Goal: Task Accomplishment & Management: Complete application form

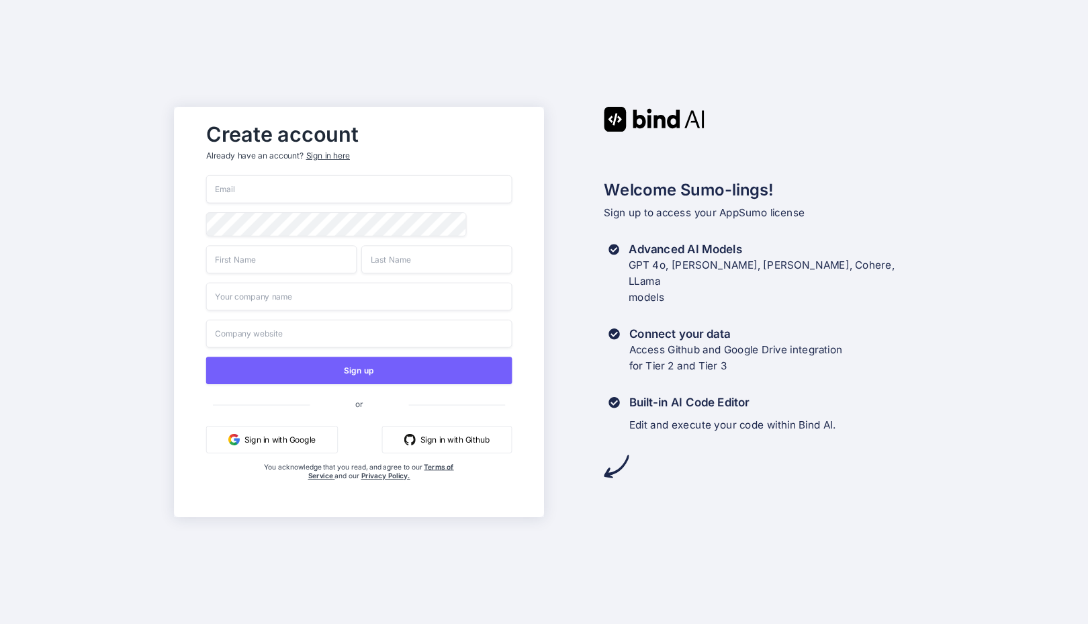
click at [259, 191] on input "email" at bounding box center [359, 189] width 306 height 28
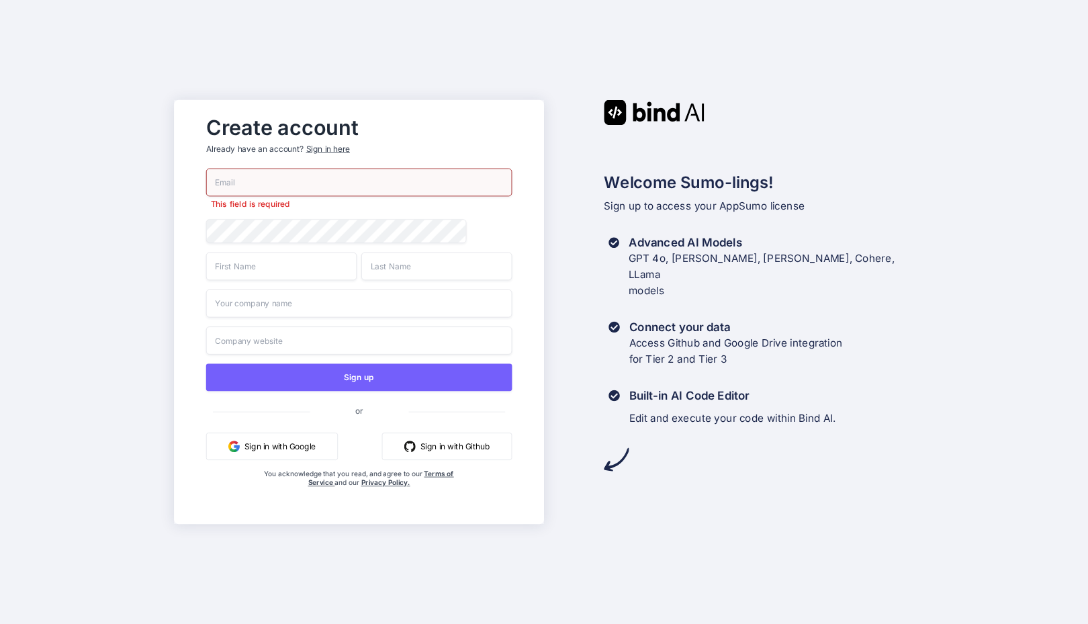
paste input "[EMAIL_ADDRESS][DOMAIN_NAME]"
type input "[EMAIL_ADDRESS][DOMAIN_NAME]"
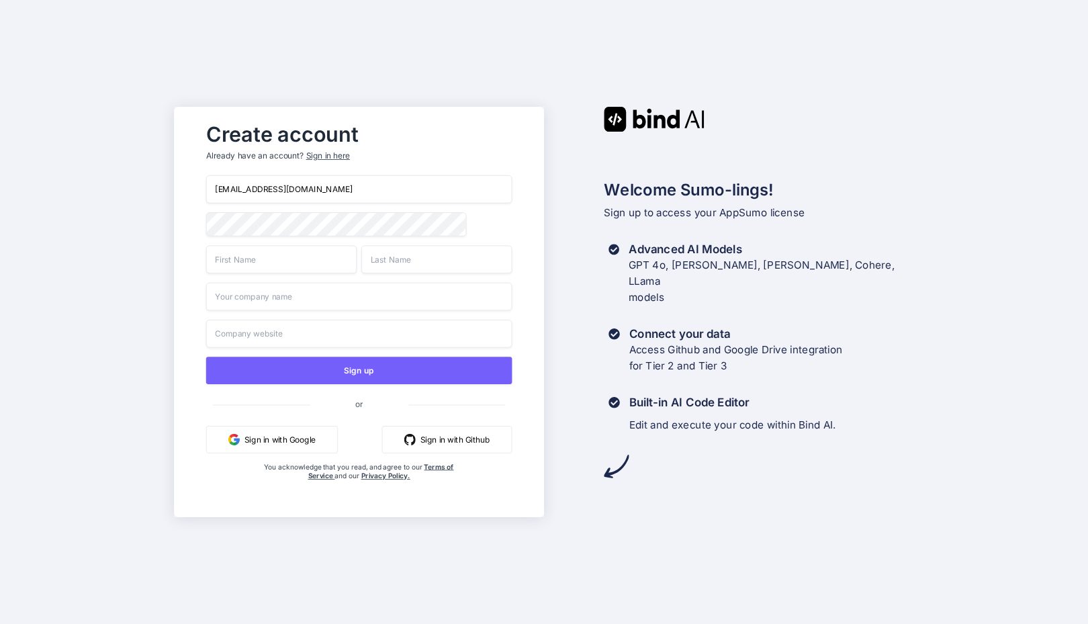
click at [246, 273] on input "text" at bounding box center [281, 259] width 150 height 28
click at [152, 263] on div "Create account Already have an account? Sign in here [EMAIL_ADDRESS][DOMAIN_NAM…" at bounding box center [544, 312] width 1088 height 624
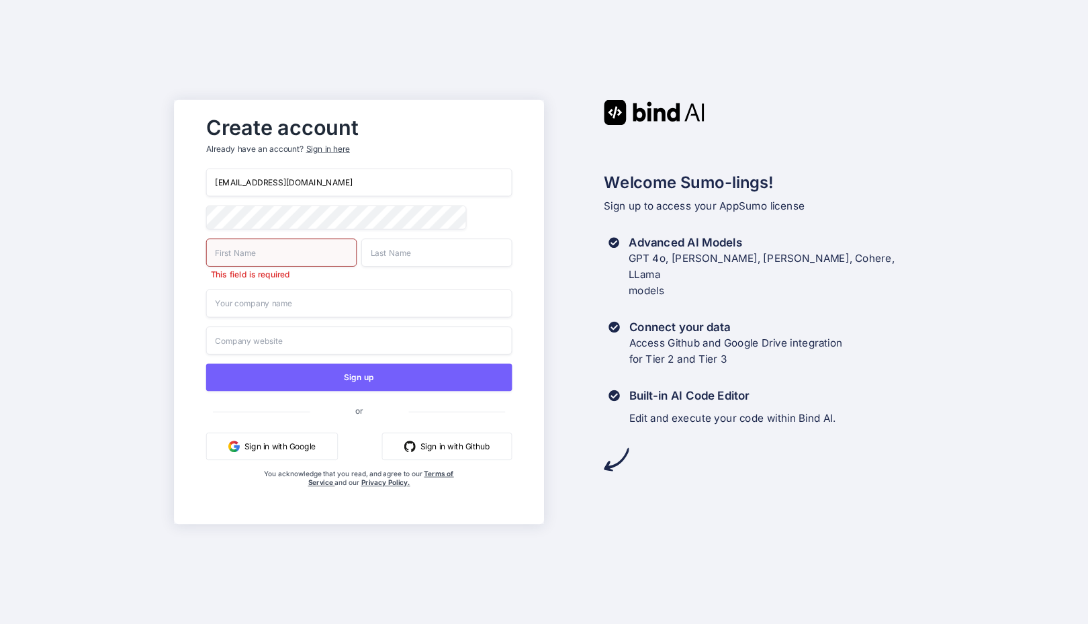
click at [248, 265] on input "text" at bounding box center [281, 252] width 150 height 28
type input "SV"
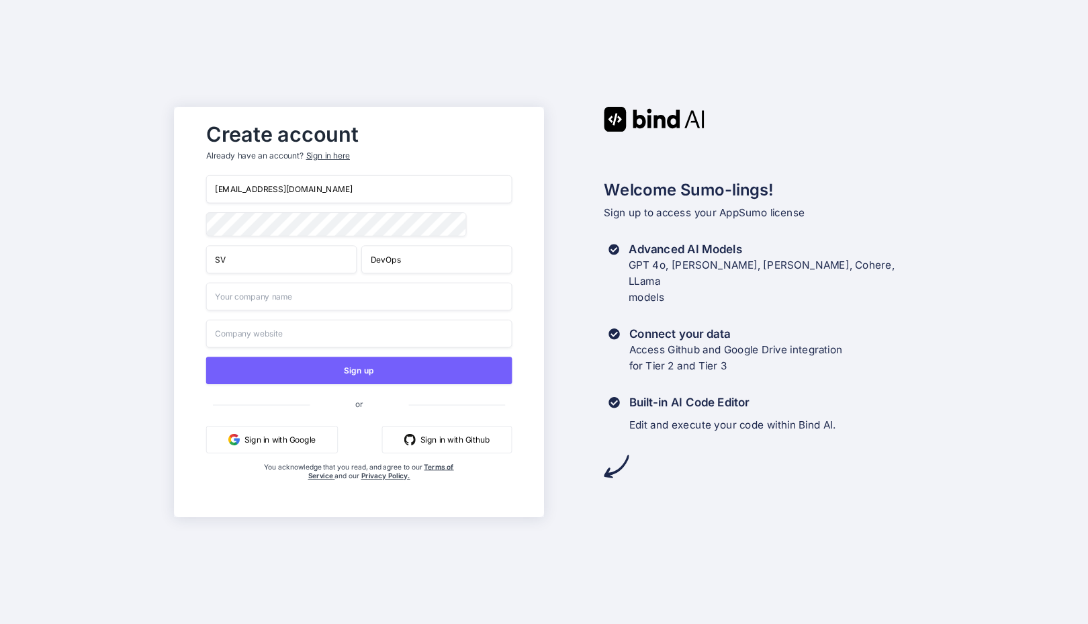
type input "DevOps"
type input "Softvative"
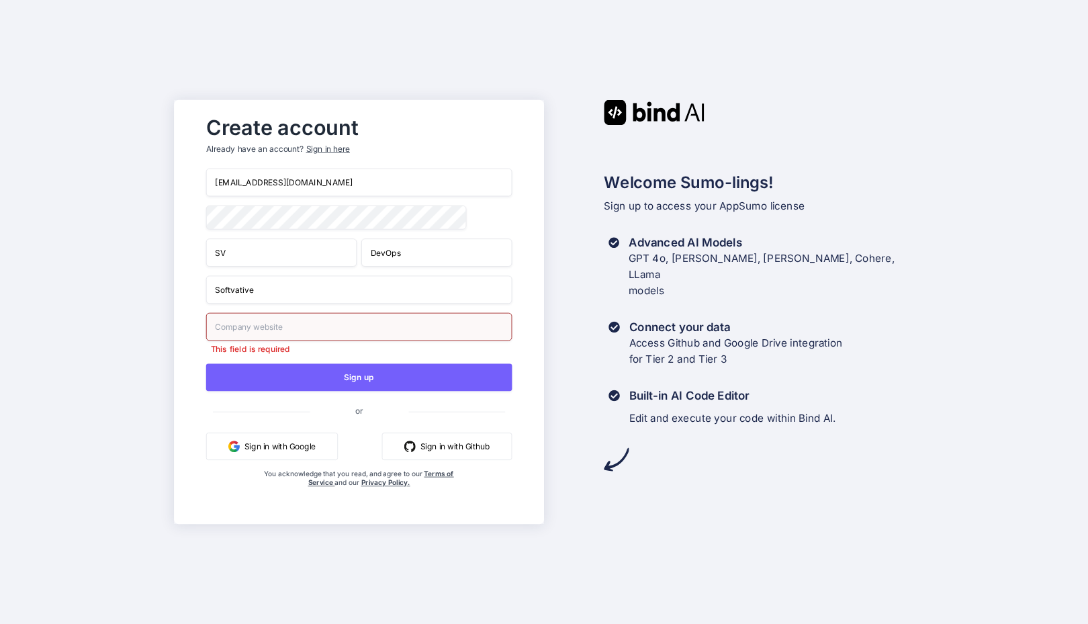
click at [73, 285] on div "Create account Already have an account? Sign in here [EMAIL_ADDRESS][DOMAIN_NAM…" at bounding box center [544, 312] width 1088 height 624
click at [230, 324] on input "text" at bounding box center [359, 327] width 306 height 28
paste input "[URL][DOMAIN_NAME]"
type input "[URL][DOMAIN_NAME]"
click at [114, 371] on div "Create account Already have an account? Sign in here [EMAIL_ADDRESS][DOMAIN_NAM…" at bounding box center [544, 312] width 1088 height 624
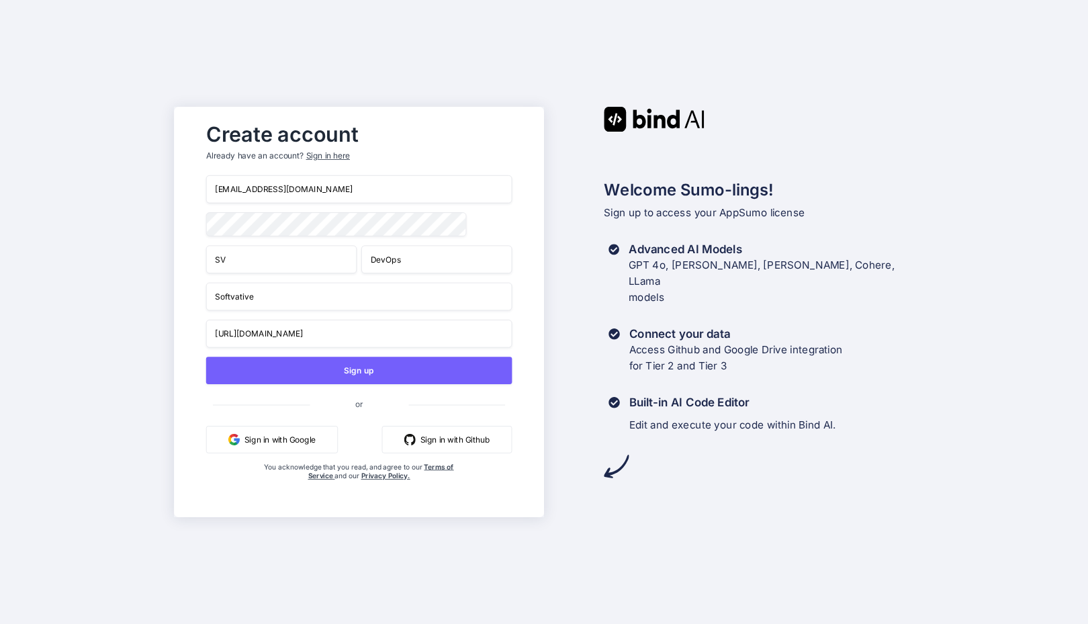
click at [356, 310] on input "Softvative" at bounding box center [359, 297] width 306 height 28
type input "Softvative Inc"
click at [140, 349] on div "Create account Already have an account? Sign in here [EMAIL_ADDRESS][DOMAIN_NAM…" at bounding box center [544, 312] width 1088 height 624
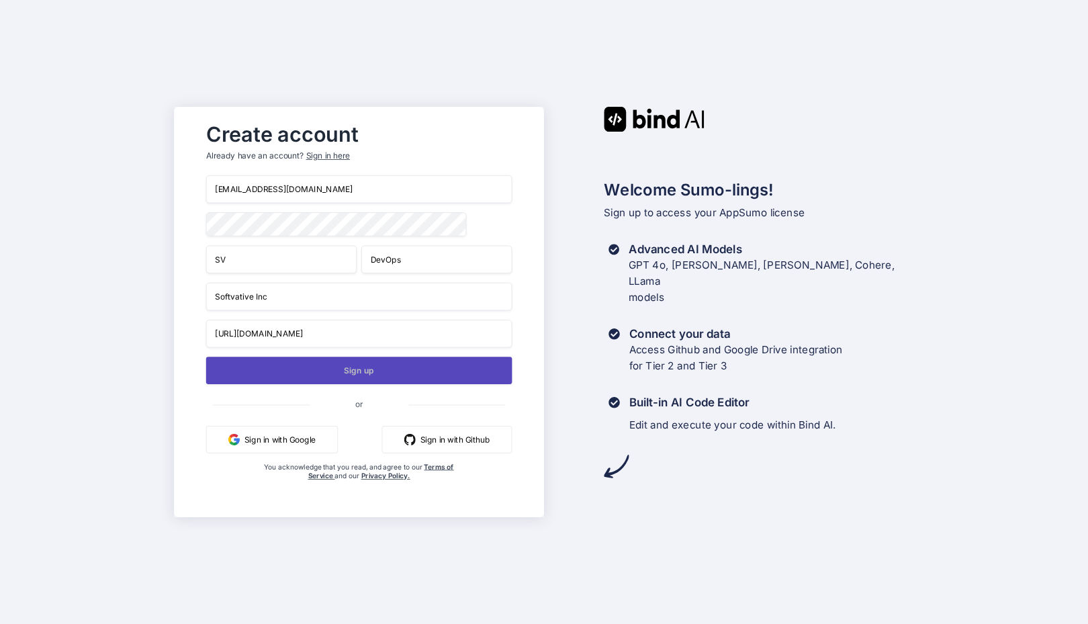
click at [350, 368] on button "Sign up" at bounding box center [359, 371] width 306 height 28
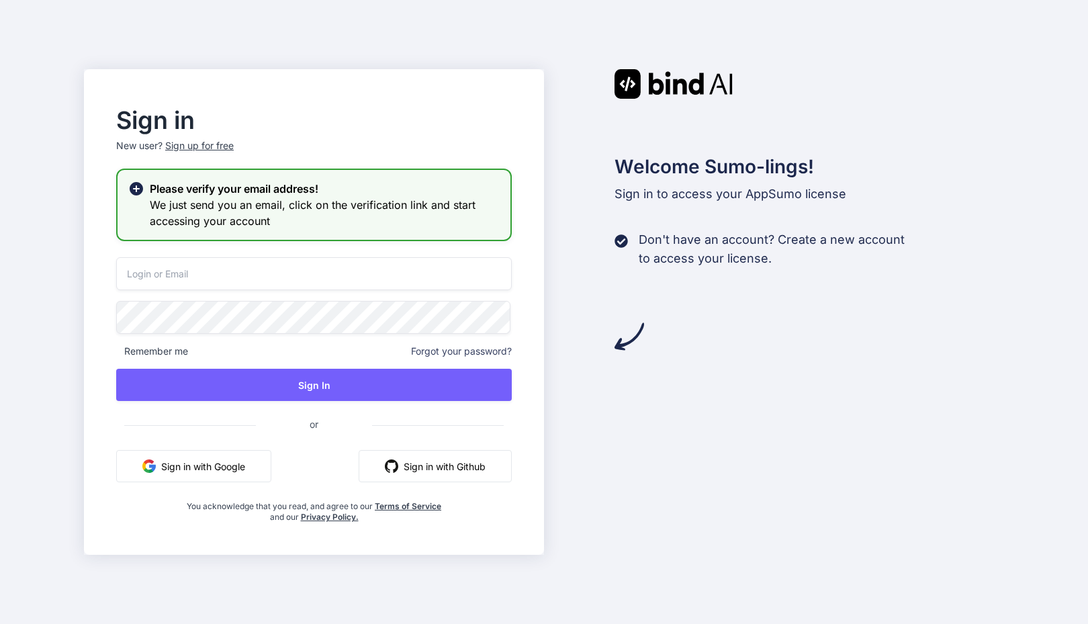
click at [723, 488] on div "Welcome Sumo-lings! Sign in to access your AppSumo license Don't have an accoun…" at bounding box center [774, 312] width 460 height 486
click at [620, 385] on div "Welcome Sumo-lings! Sign in to access your AppSumo license Don't have an accoun…" at bounding box center [774, 312] width 460 height 486
click at [638, 398] on div "Welcome Sumo-lings! Sign in to access your AppSumo license Don't have an accoun…" at bounding box center [774, 312] width 460 height 486
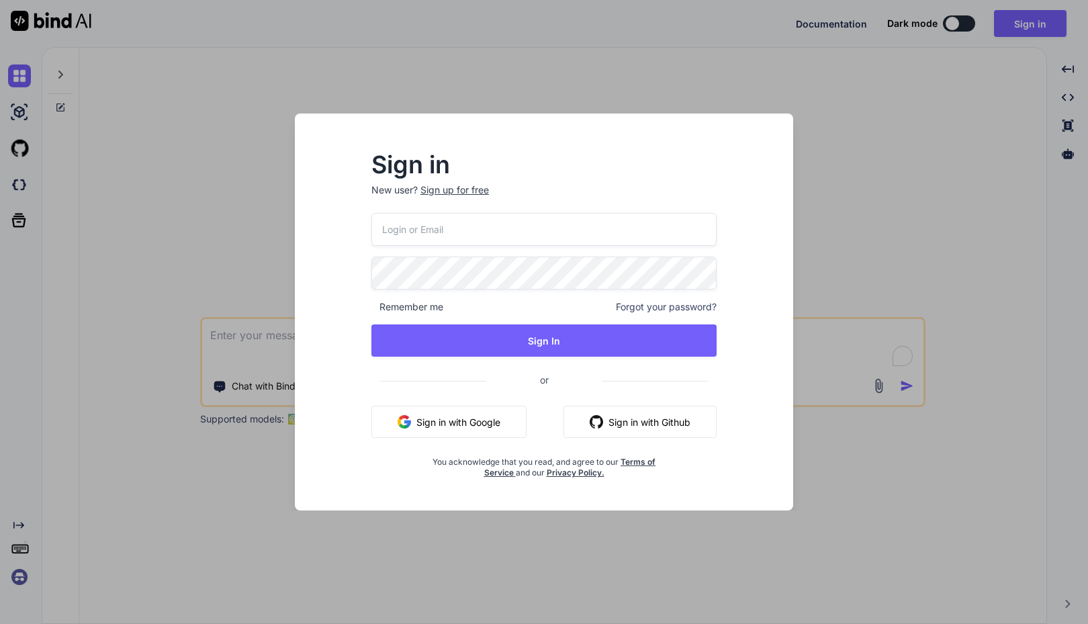
click at [473, 222] on input "email" at bounding box center [543, 229] width 345 height 33
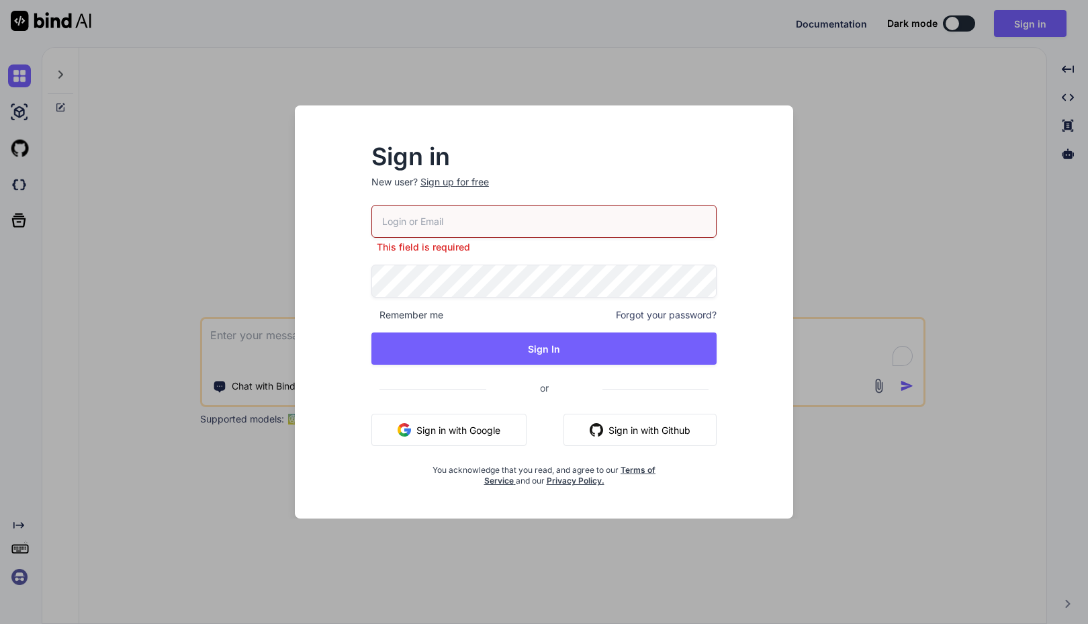
type textarea "x"
paste input "[EMAIL_ADDRESS][DOMAIN_NAME]"
type input "[EMAIL_ADDRESS][DOMAIN_NAME]"
click at [414, 289] on div "devops@softvative.com This field is required Remember me Forgot your password? …" at bounding box center [543, 345] width 345 height 281
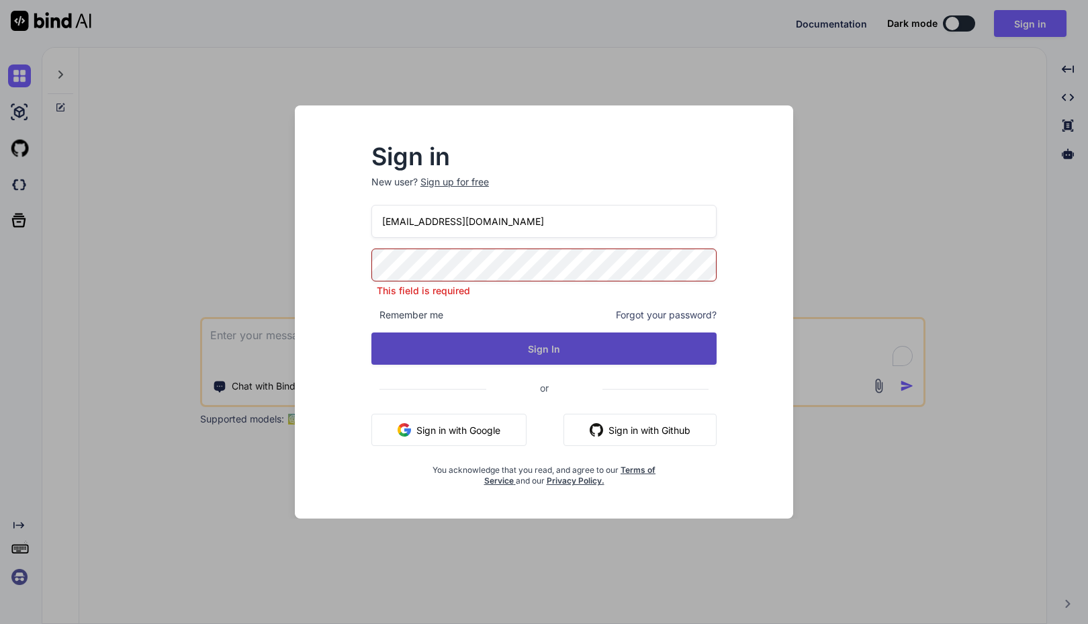
click at [510, 344] on button "Sign In" at bounding box center [543, 348] width 345 height 32
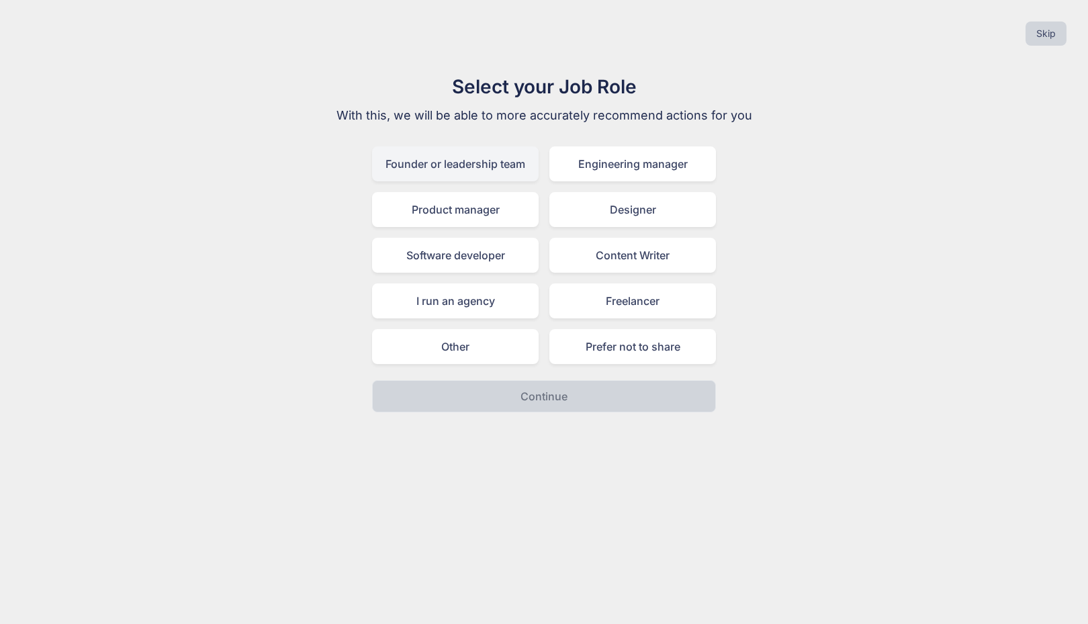
click at [463, 165] on div "Founder or leadership team" at bounding box center [455, 163] width 167 height 35
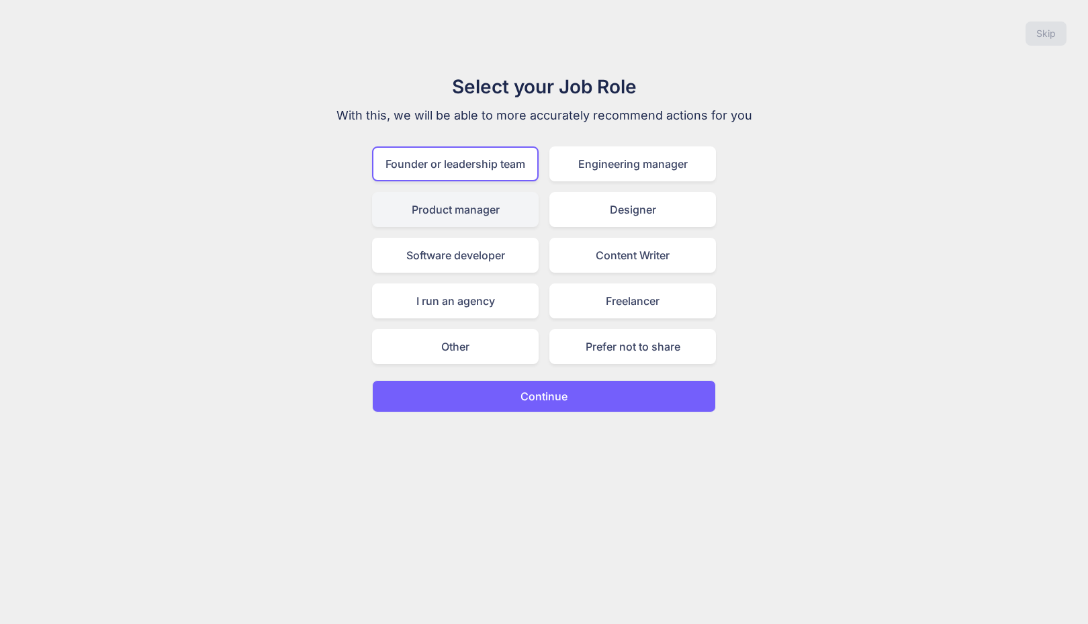
click at [482, 205] on div "Product manager" at bounding box center [455, 209] width 167 height 35
click at [565, 386] on button "Continue" at bounding box center [544, 396] width 344 height 32
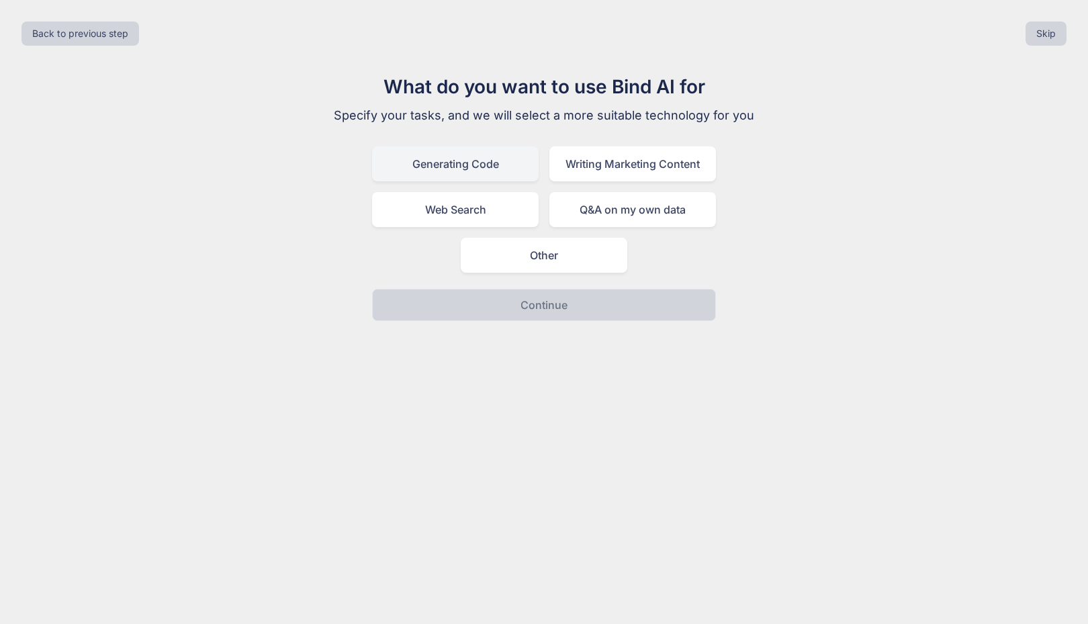
click at [484, 166] on div "Generating Code" at bounding box center [455, 163] width 167 height 35
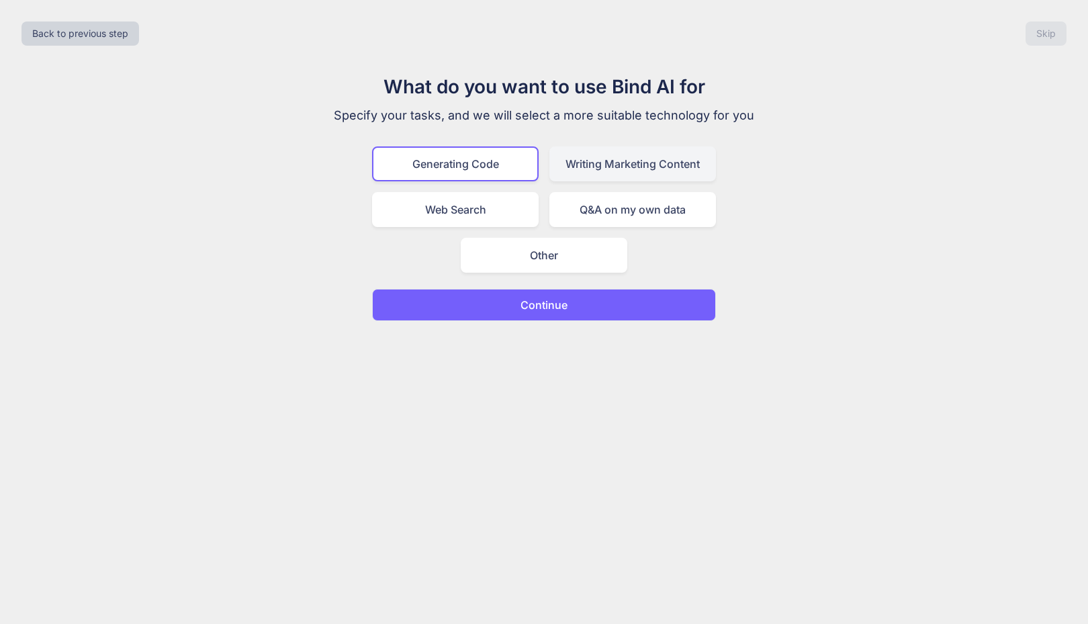
click at [620, 168] on div "Writing Marketing Content" at bounding box center [632, 163] width 167 height 35
click at [473, 171] on div "Generating Code" at bounding box center [455, 163] width 167 height 35
click at [533, 309] on p "Continue" at bounding box center [543, 305] width 47 height 16
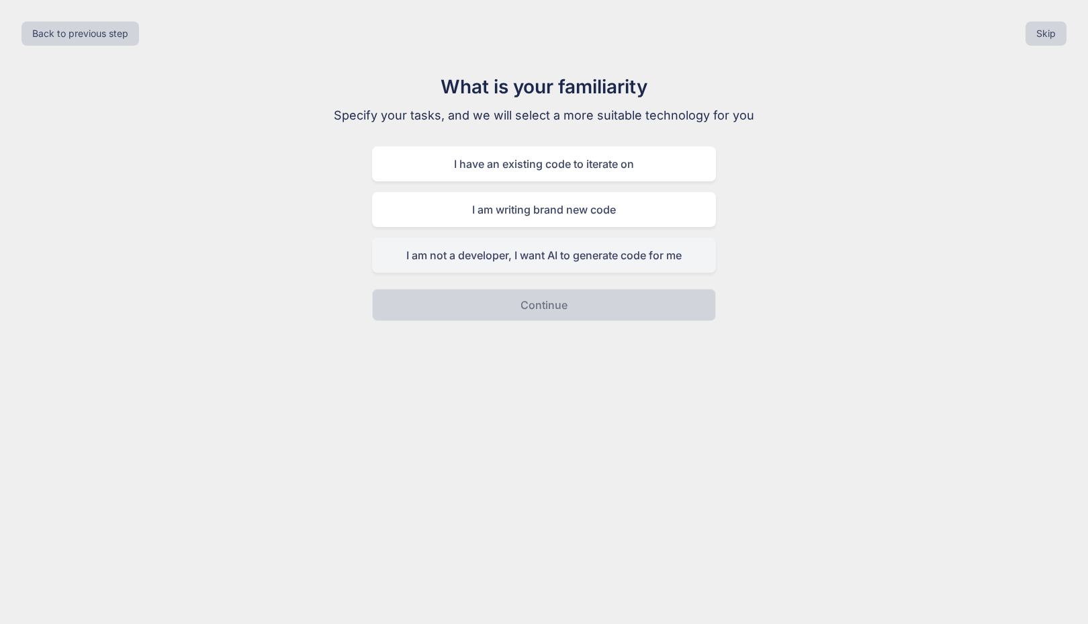
click at [576, 257] on div "I am not a developer, I want AI to generate code for me" at bounding box center [544, 255] width 344 height 35
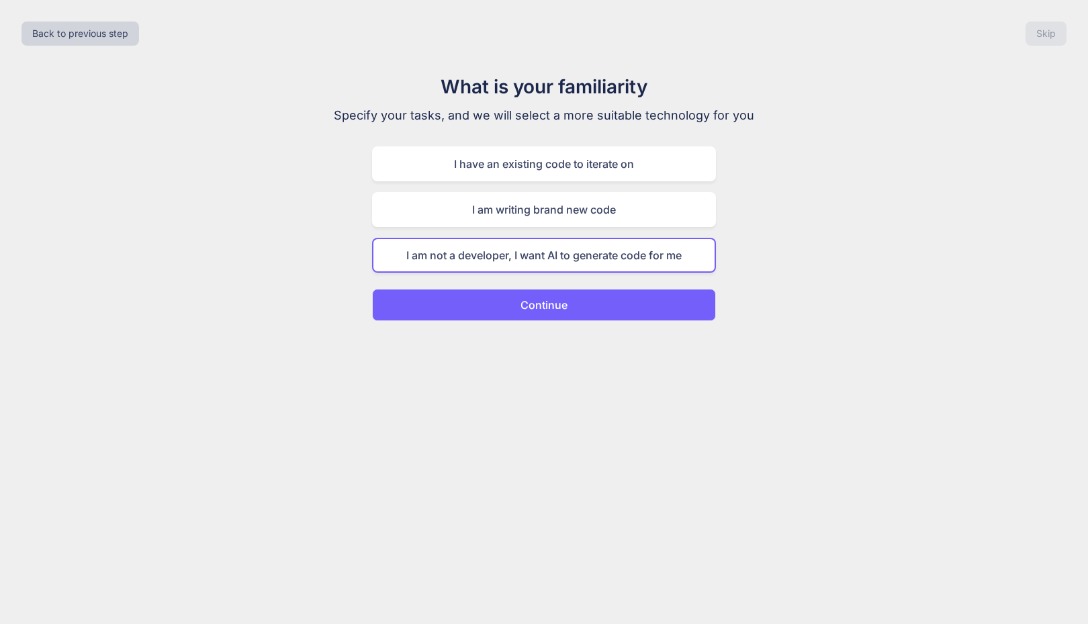
click at [533, 302] on p "Continue" at bounding box center [543, 305] width 47 height 16
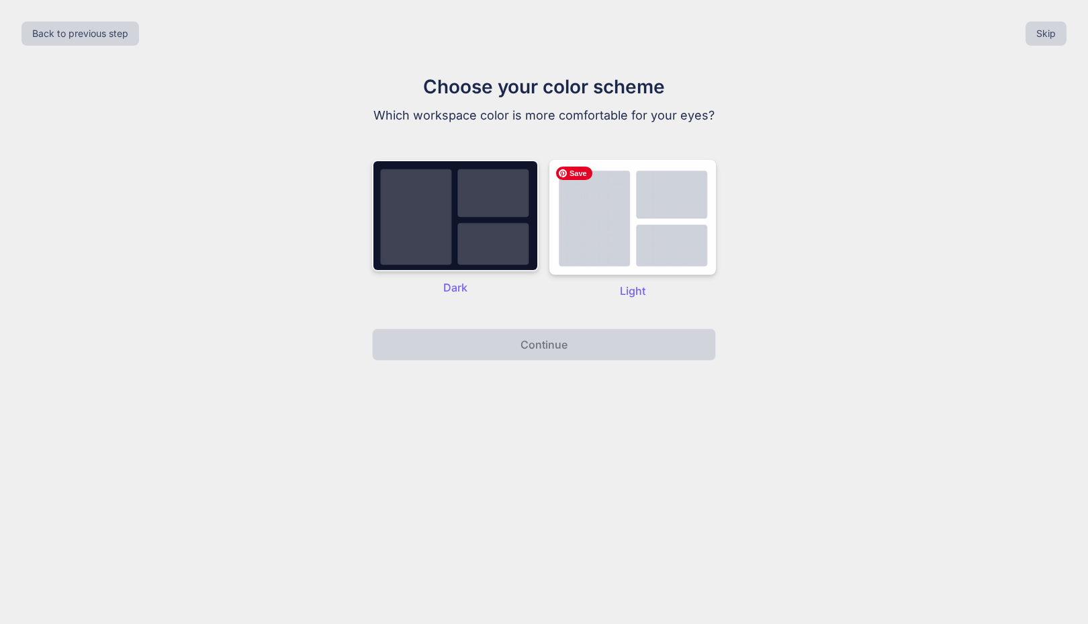
click at [477, 209] on img at bounding box center [455, 215] width 167 height 111
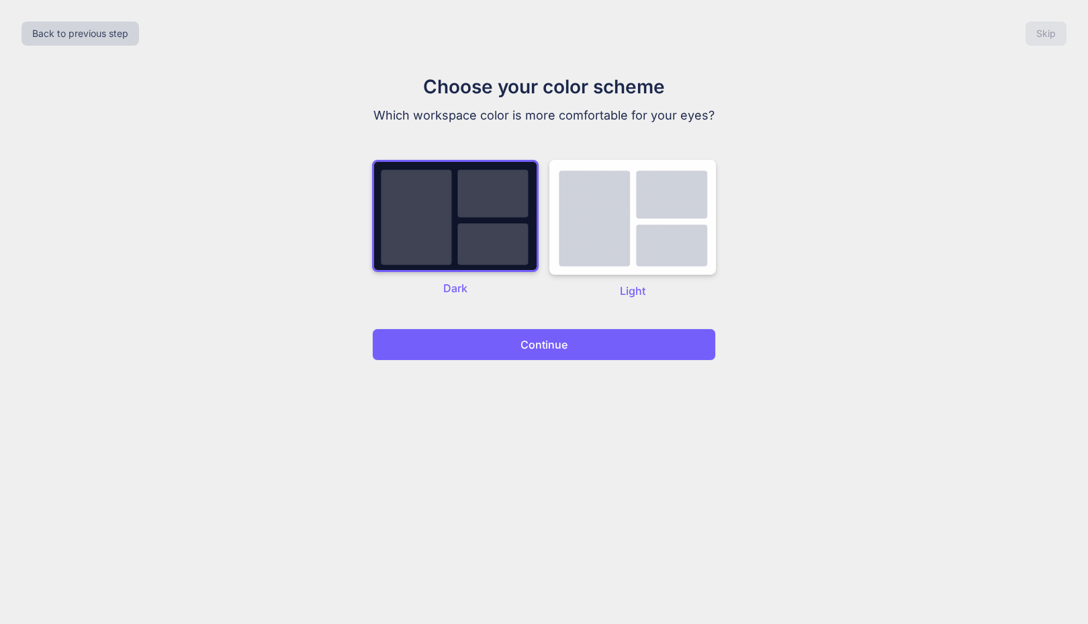
click at [529, 340] on p "Continue" at bounding box center [543, 344] width 47 height 16
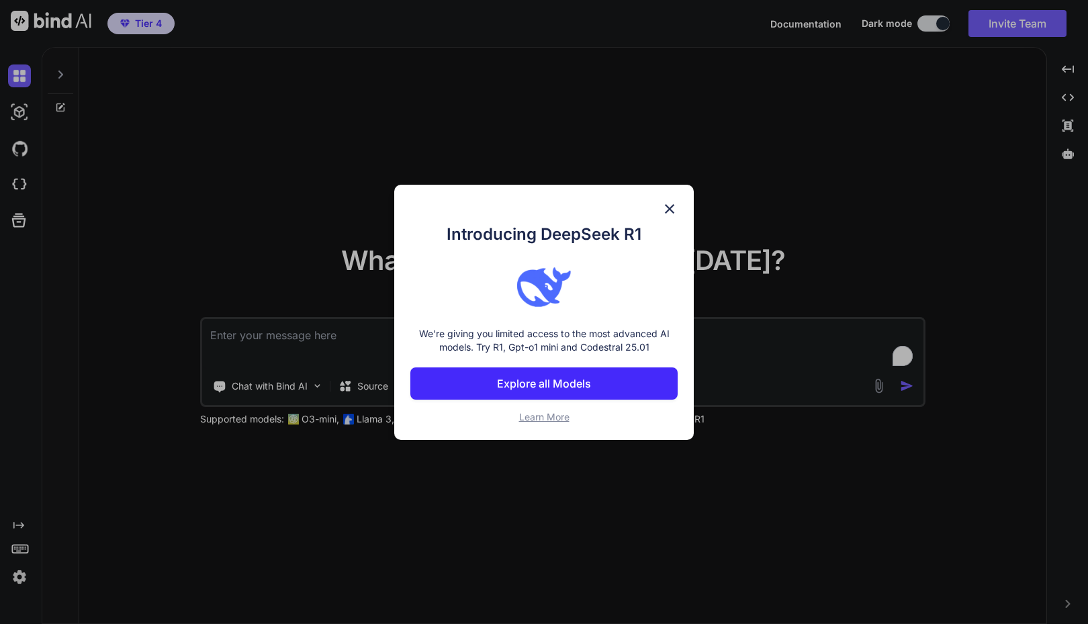
click at [553, 380] on p "Explore all Models" at bounding box center [544, 383] width 94 height 16
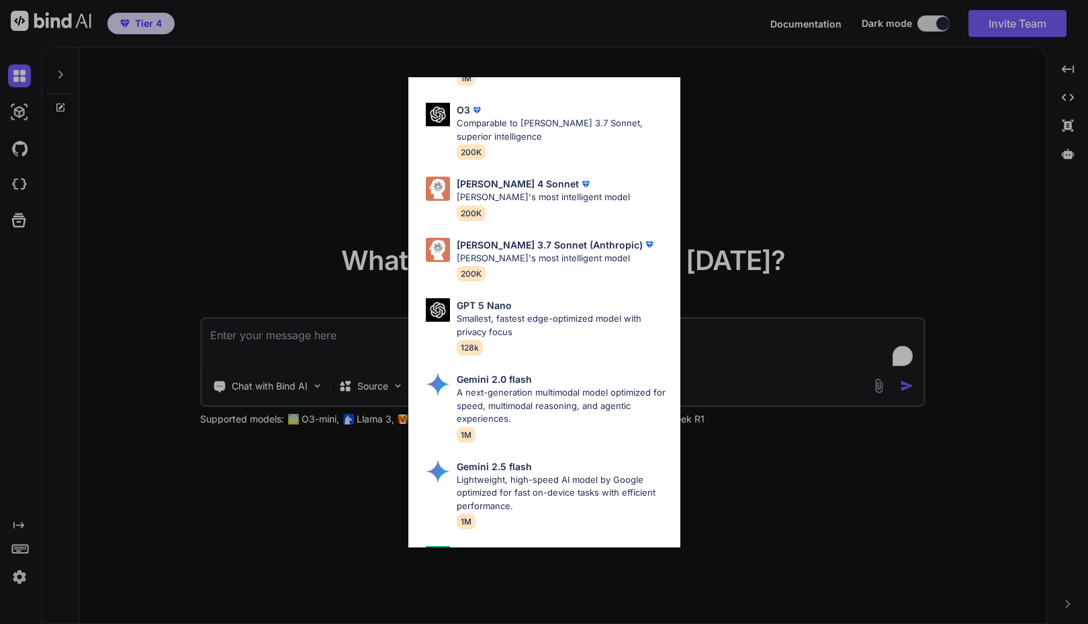
scroll to position [752, 0]
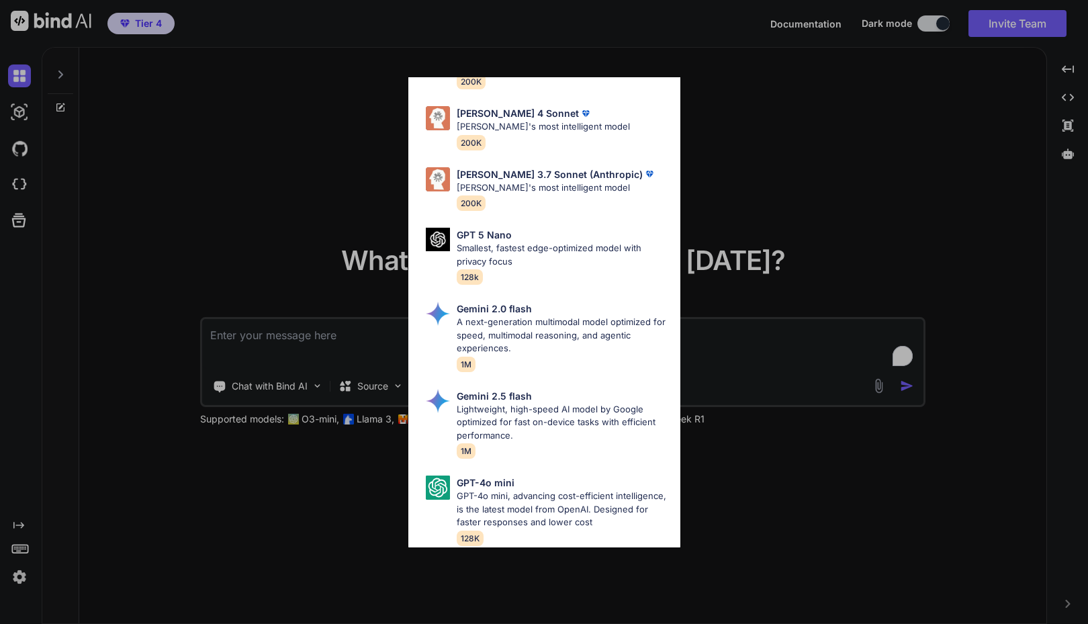
click at [669, 101] on div "Claude 4 Sonnet Claude's most intelligent model 200K" at bounding box center [549, 128] width 261 height 54
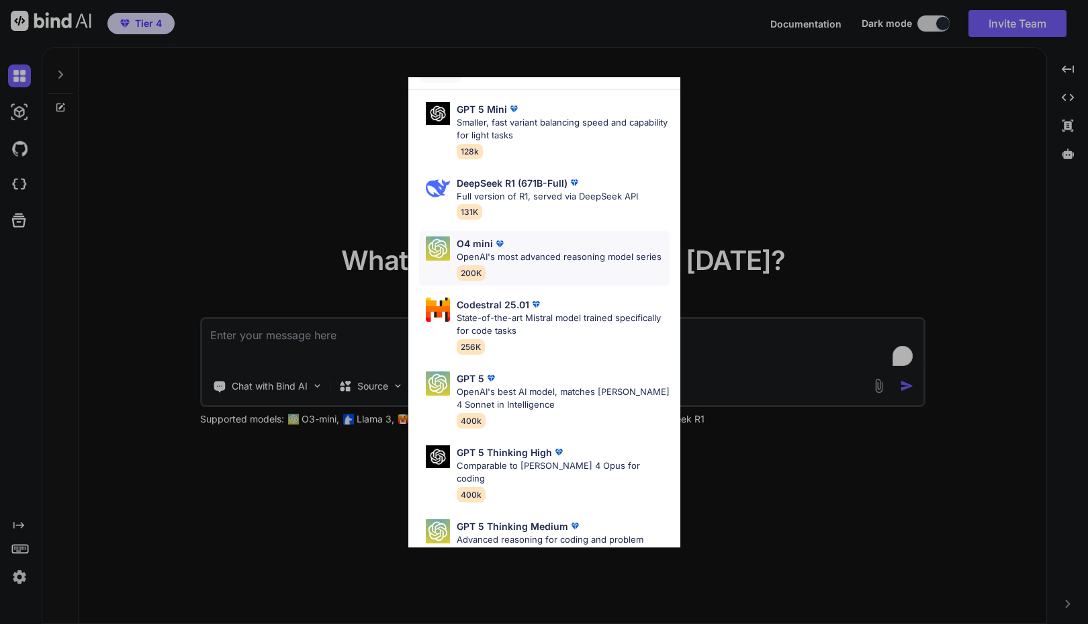
scroll to position [0, 0]
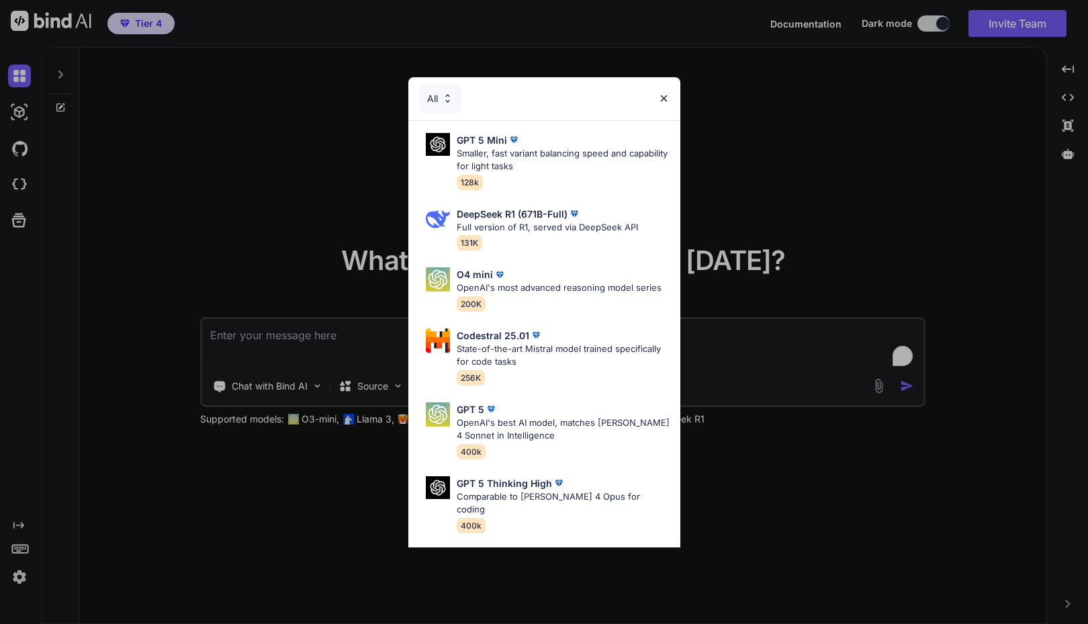
click at [661, 95] on img at bounding box center [663, 98] width 11 height 11
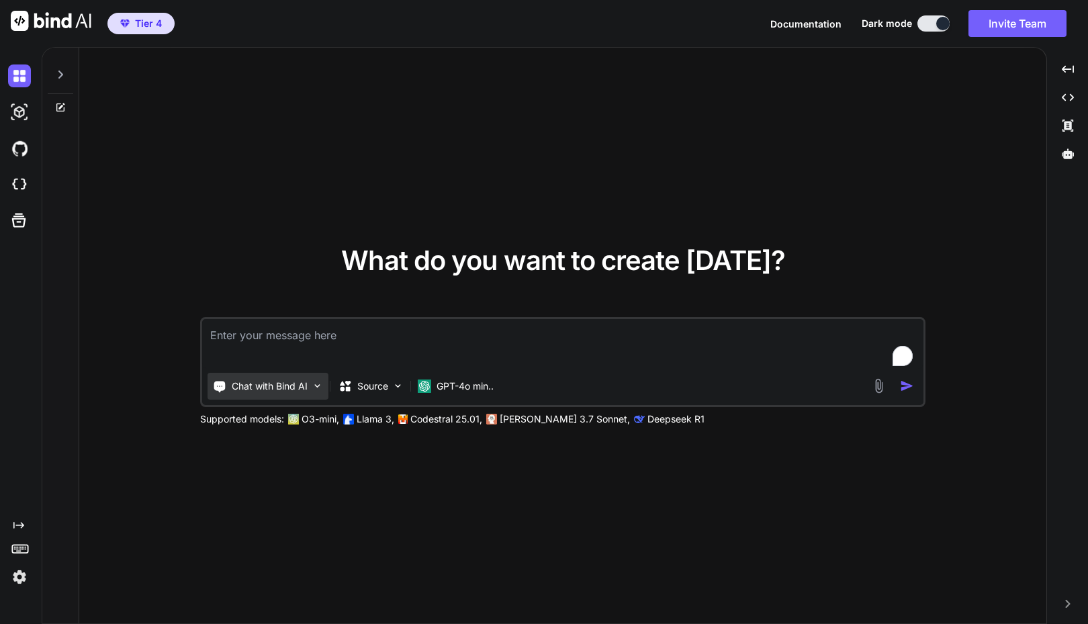
click at [316, 391] on img at bounding box center [317, 385] width 11 height 11
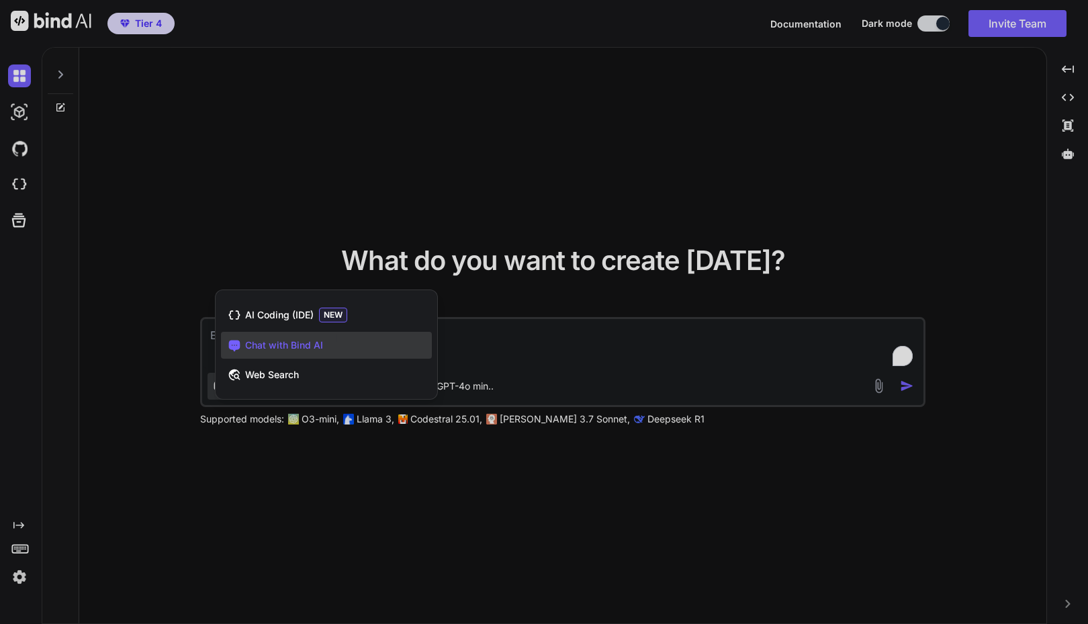
click at [264, 479] on div at bounding box center [544, 312] width 1088 height 624
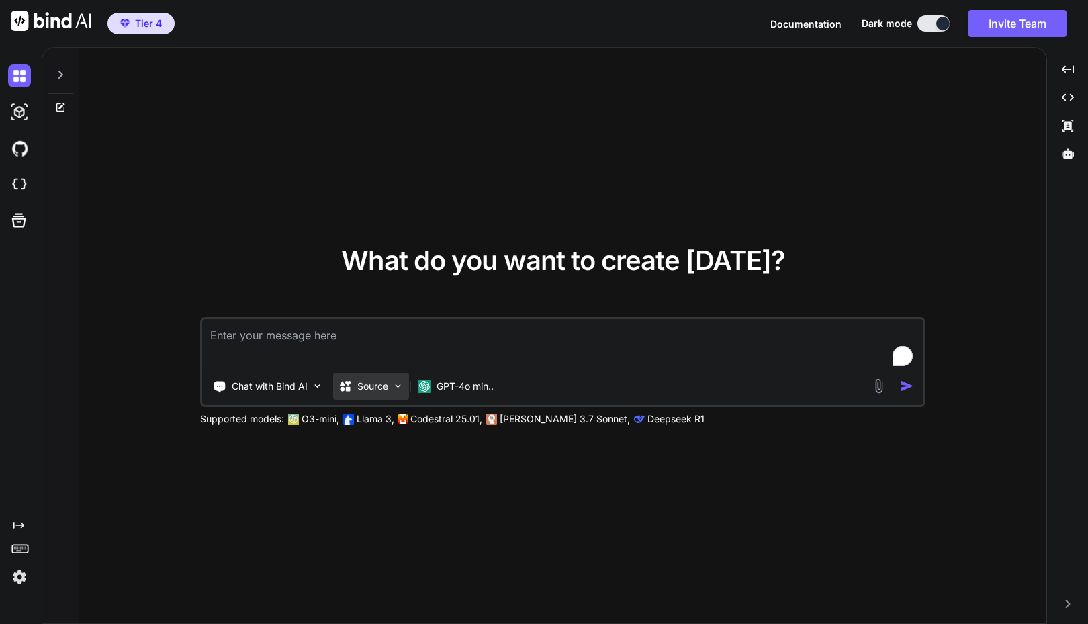
click at [401, 388] on img at bounding box center [397, 385] width 11 height 11
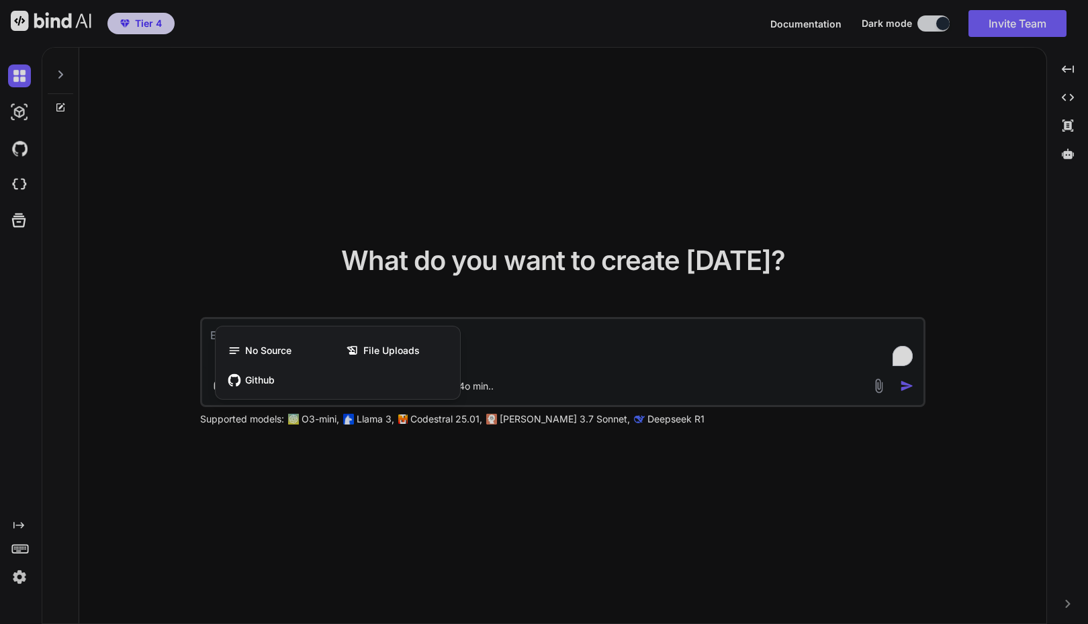
click at [391, 478] on div at bounding box center [544, 312] width 1088 height 624
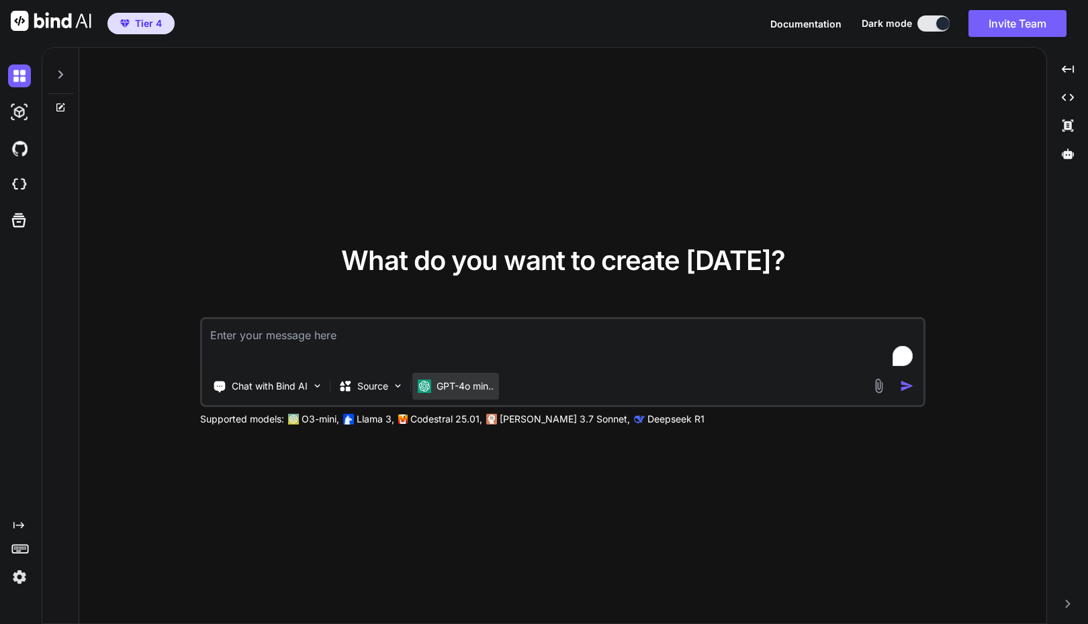
click at [494, 389] on p "GPT-4o min.." at bounding box center [465, 385] width 57 height 13
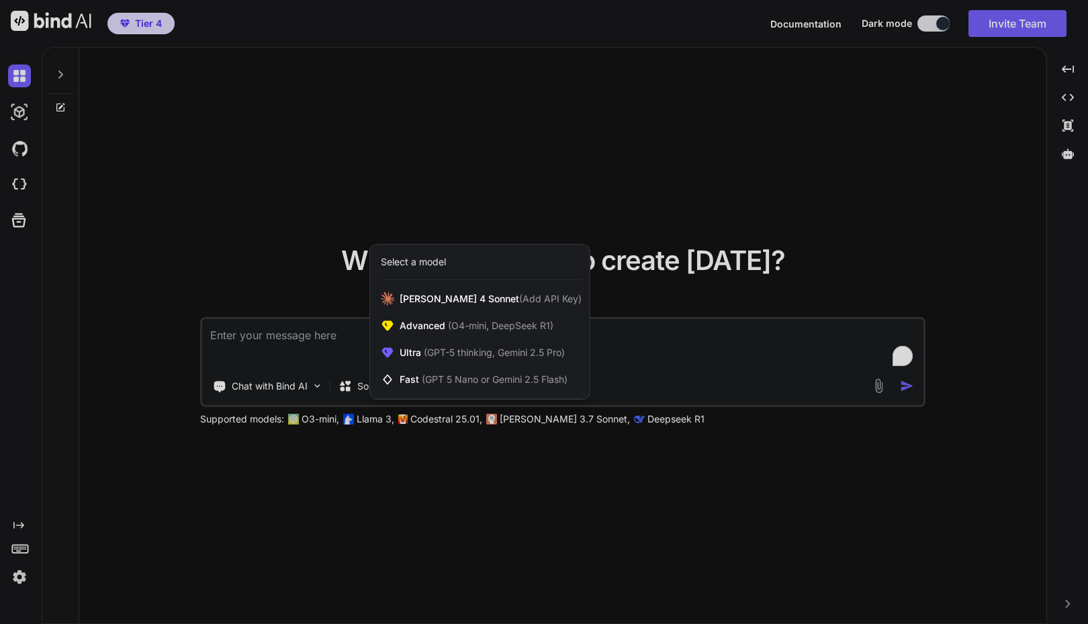
click at [369, 461] on div at bounding box center [544, 312] width 1088 height 624
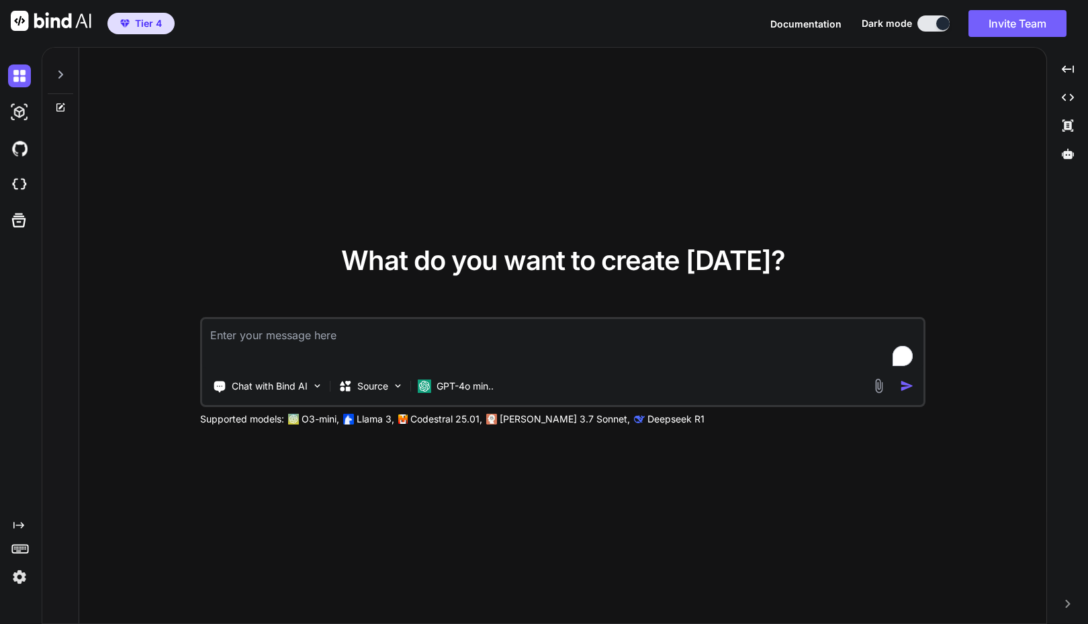
click at [62, 73] on icon at bounding box center [60, 74] width 11 height 11
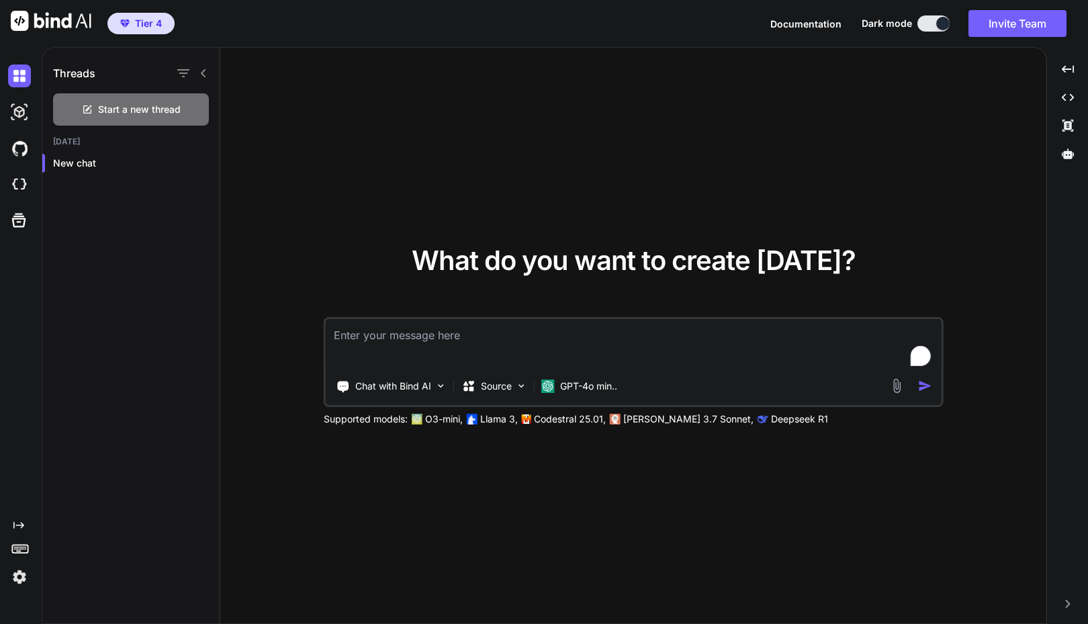
click at [897, 67] on div "What do you want to create today? Chat with Bind AI Source GPT-4o min.. Support…" at bounding box center [633, 336] width 826 height 577
click at [926, 107] on div "What do you want to create today? Chat with Bind AI Source GPT-4o min.. Support…" at bounding box center [633, 336] width 826 height 577
click at [909, 91] on div "What do you want to create today? Chat with Bind AI Source GPT-4o min.. Support…" at bounding box center [633, 336] width 826 height 577
click at [1015, 20] on button "Invite Team" at bounding box center [1017, 23] width 98 height 27
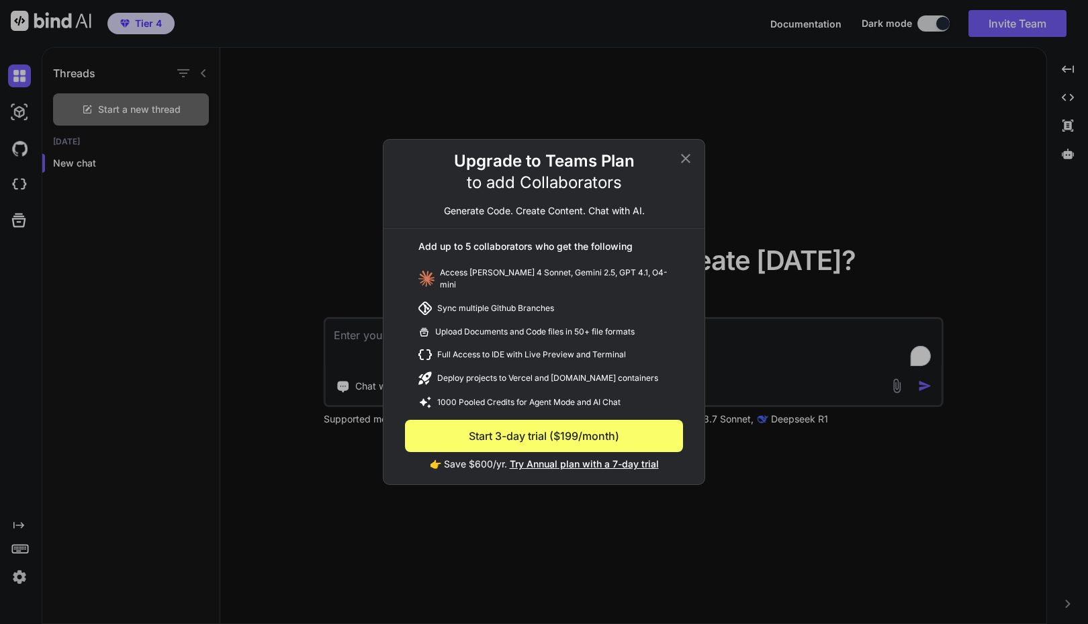
click at [684, 163] on icon at bounding box center [686, 158] width 16 height 16
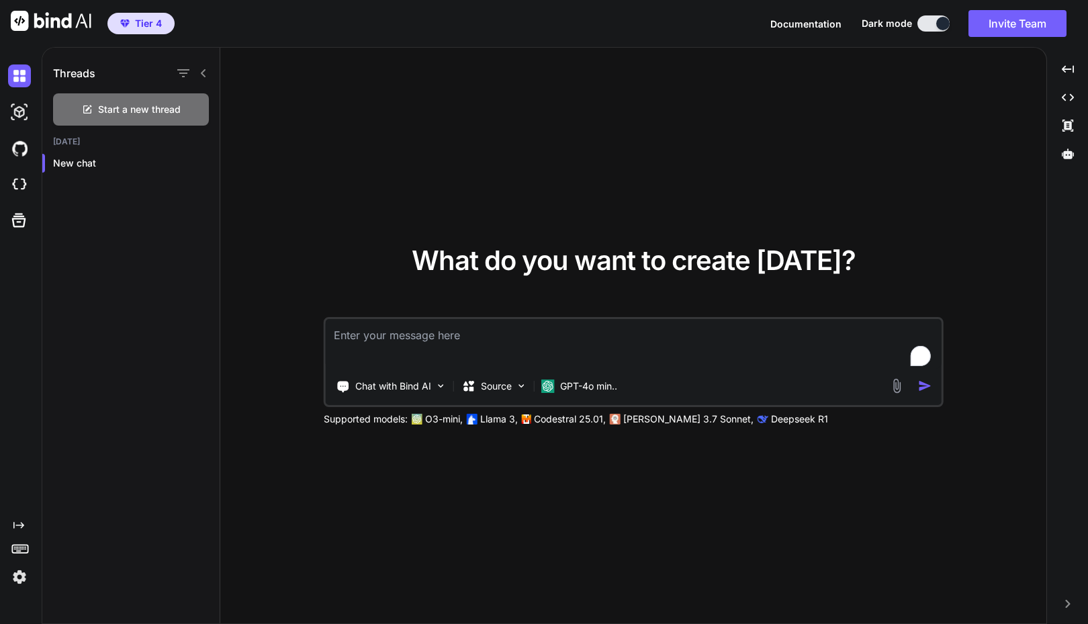
click at [796, 130] on div "What do you want to create today? Chat with Bind AI Source GPT-4o min.. Support…" at bounding box center [633, 336] width 826 height 577
click at [927, 24] on button at bounding box center [933, 23] width 32 height 16
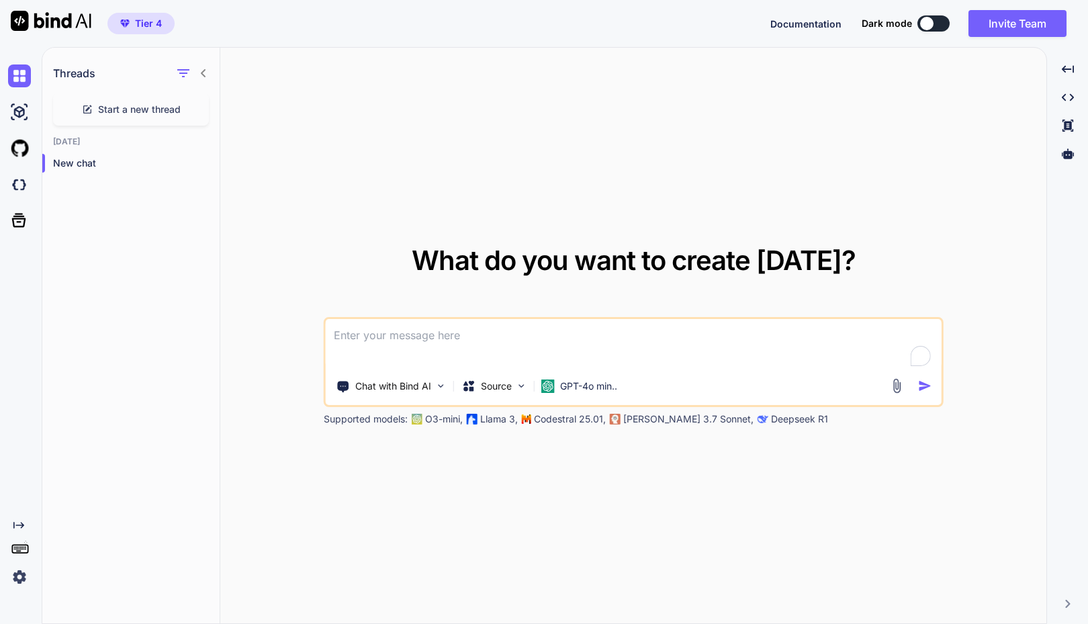
type textarea "x"
